Goal: Task Accomplishment & Management: Manage account settings

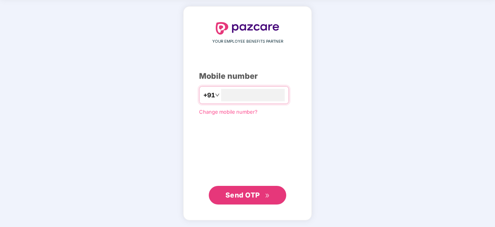
type input "**********"
click at [236, 197] on span "Send OTP" at bounding box center [243, 194] width 34 height 8
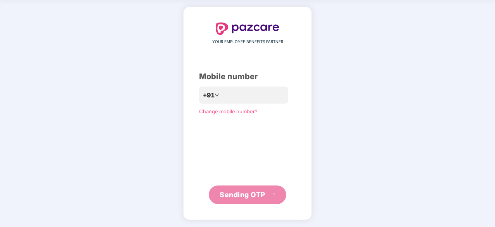
scroll to position [26, 0]
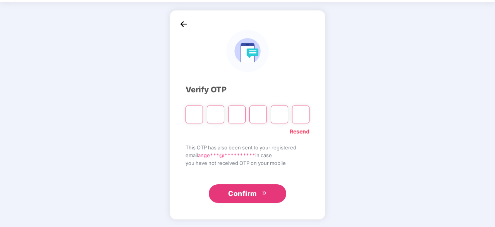
type input "*"
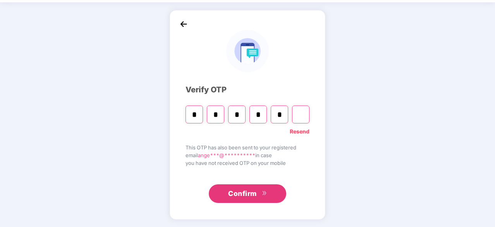
type input "*"
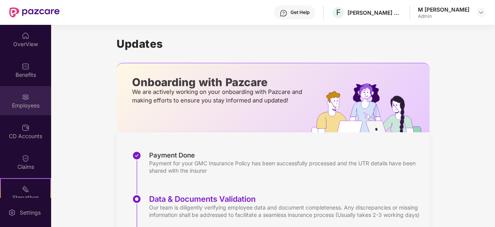
click at [41, 100] on div "Employees" at bounding box center [25, 100] width 51 height 29
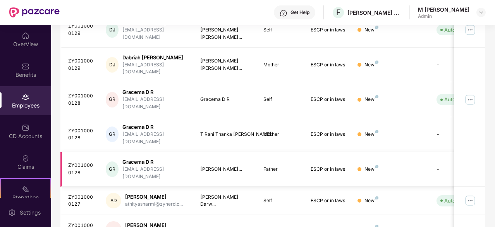
scroll to position [153, 0]
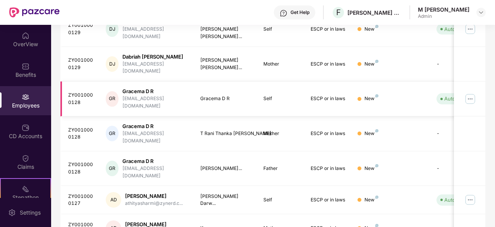
click at [292, 87] on td "Self" at bounding box center [280, 98] width 47 height 35
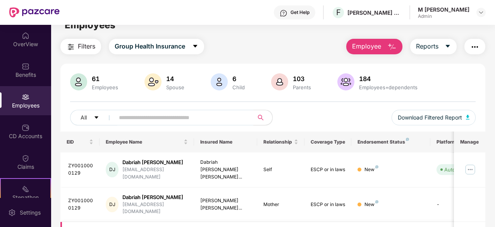
scroll to position [12, 0]
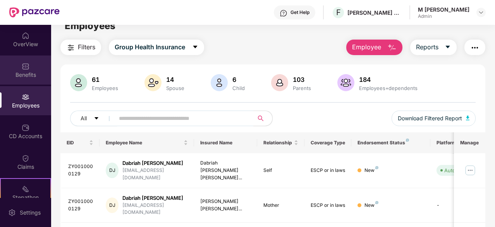
click at [26, 78] on div "Benefits" at bounding box center [25, 75] width 51 height 8
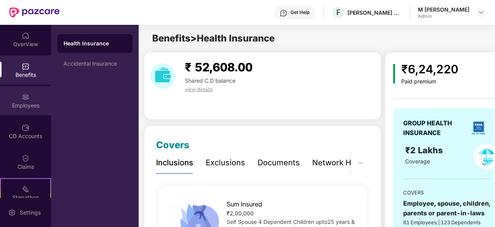
click at [22, 106] on div "Employees" at bounding box center [25, 106] width 51 height 8
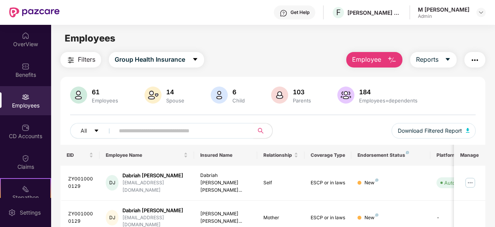
click at [388, 64] on img "button" at bounding box center [392, 59] width 9 height 9
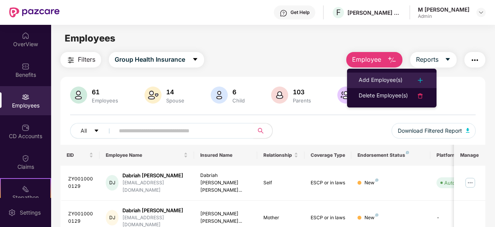
click at [385, 80] on div "Add Employee(s)" at bounding box center [381, 80] width 44 height 9
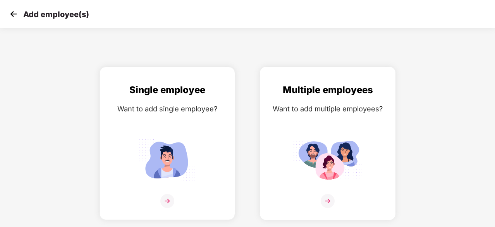
click at [324, 151] on img at bounding box center [328, 159] width 70 height 48
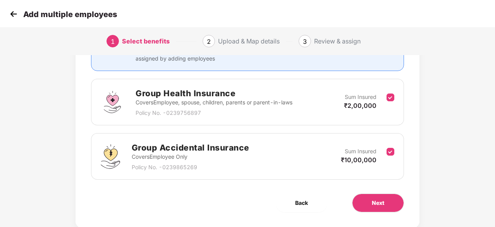
scroll to position [113, 0]
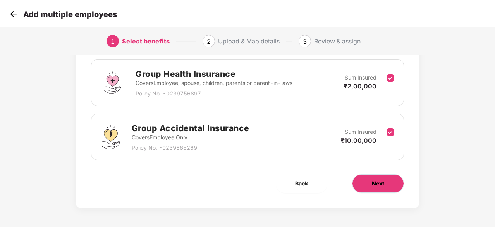
click at [369, 184] on button "Next" at bounding box center [378, 183] width 52 height 19
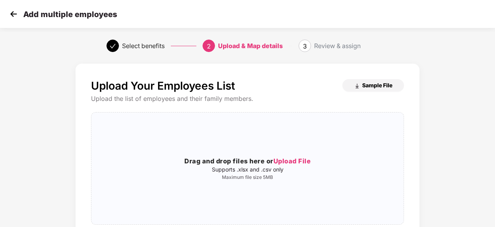
click at [382, 86] on span "Sample File" at bounding box center [377, 84] width 30 height 7
click at [281, 108] on div "Upload Your Employees List Sample File Upload the list of employees and their f…" at bounding box center [247, 161] width 313 height 165
click at [297, 162] on span "Upload File" at bounding box center [293, 161] width 38 height 8
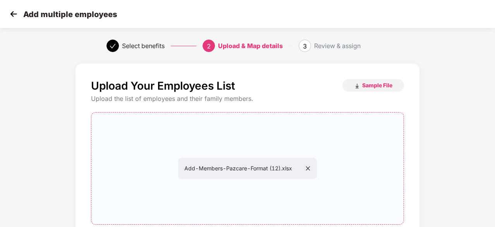
scroll to position [84, 0]
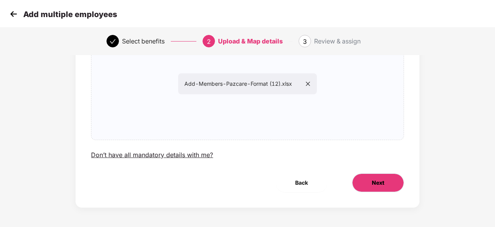
click at [364, 181] on button "Next" at bounding box center [378, 182] width 52 height 19
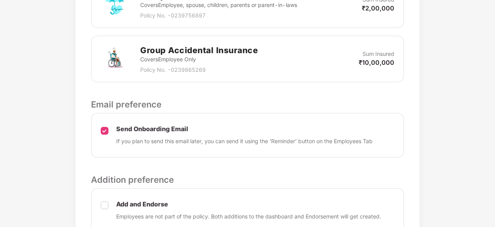
scroll to position [334, 0]
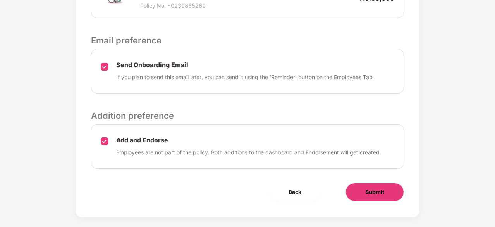
click at [372, 192] on span "Submit" at bounding box center [374, 192] width 19 height 9
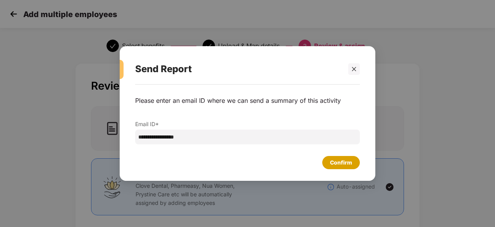
click at [342, 164] on div "Confirm" at bounding box center [341, 162] width 22 height 9
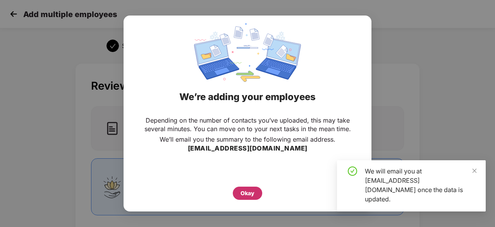
click at [252, 189] on div "Okay" at bounding box center [248, 193] width 14 height 9
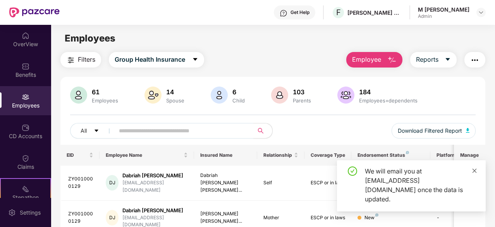
click at [477, 173] on icon "close" at bounding box center [474, 170] width 5 height 5
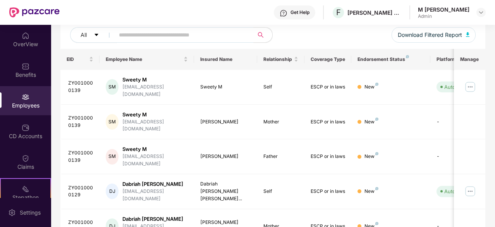
scroll to position [72, 0]
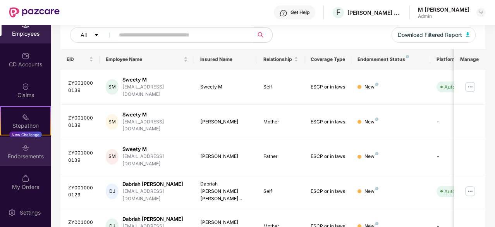
click at [29, 150] on div "Endorsements" at bounding box center [25, 151] width 51 height 29
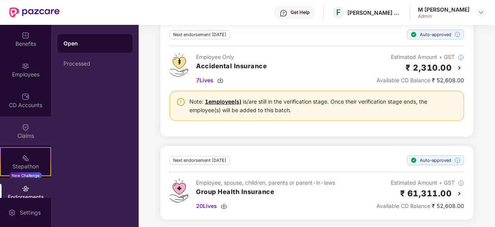
scroll to position [29, 0]
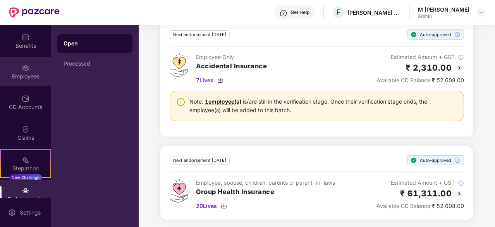
click at [13, 73] on div "Employees" at bounding box center [25, 76] width 51 height 8
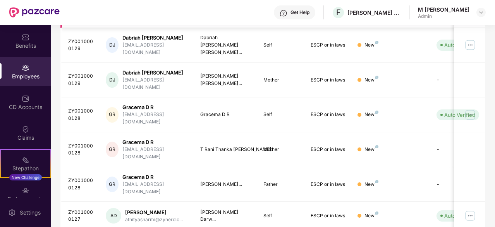
scroll to position [248, 0]
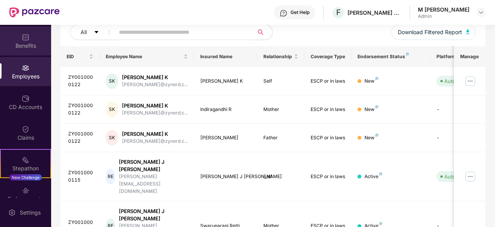
scroll to position [0, 0]
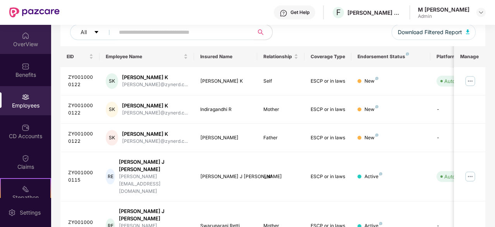
click at [25, 40] on div "OverView" at bounding box center [25, 39] width 51 height 29
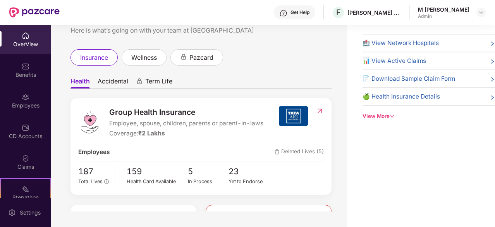
scroll to position [41, 0]
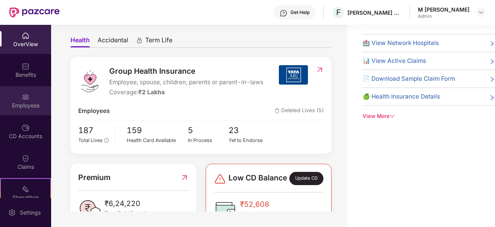
click at [18, 103] on div "Employees" at bounding box center [25, 106] width 51 height 8
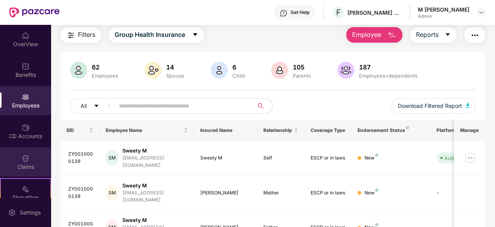
scroll to position [72, 0]
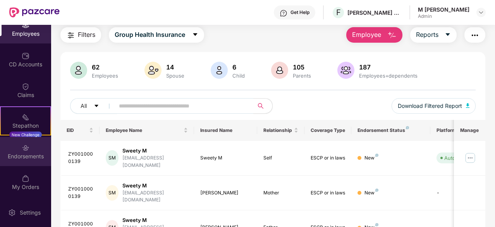
click at [22, 152] on div "Endorsements" at bounding box center [25, 156] width 51 height 8
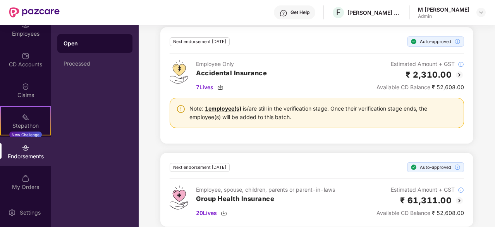
scroll to position [115, 0]
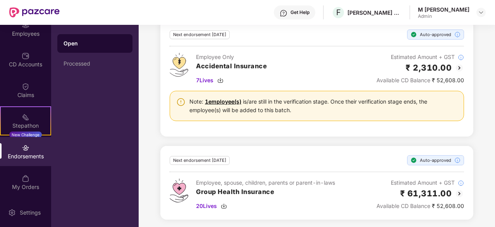
click at [365, 115] on div "Note: 1 employee(s) is/are still in the verification stage. Once their verifica…" at bounding box center [317, 106] width 295 height 30
click at [231, 98] on link "1 employee(s)" at bounding box center [223, 101] width 36 height 7
click at [350, 146] on div "Next endorsement [DATE] Auto-approved Employee, spouse, children, parents or pa…" at bounding box center [316, 183] width 313 height 74
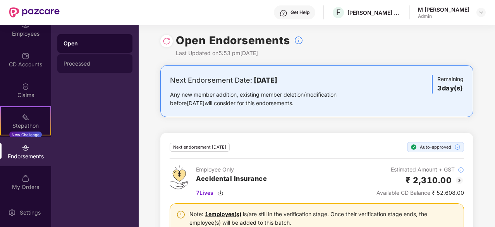
scroll to position [0, 0]
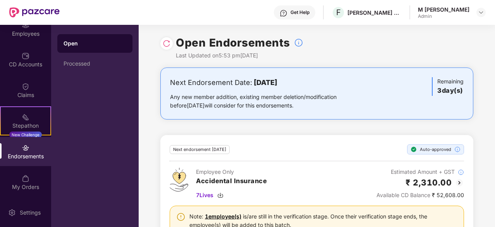
click at [165, 43] on img at bounding box center [167, 44] width 8 height 8
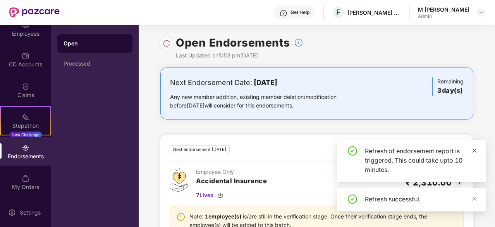
click at [474, 148] on icon "close" at bounding box center [474, 150] width 5 height 5
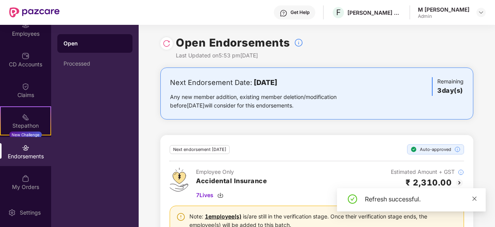
click at [473, 196] on icon "close" at bounding box center [474, 198] width 5 height 5
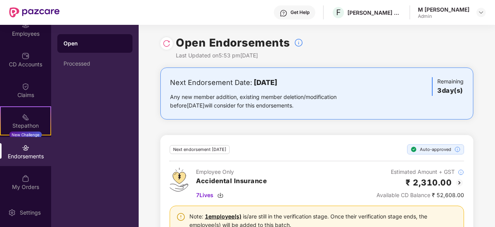
click at [91, 108] on div "Open Processed" at bounding box center [95, 126] width 88 height 202
